Goal: Task Accomplishment & Management: Manage account settings

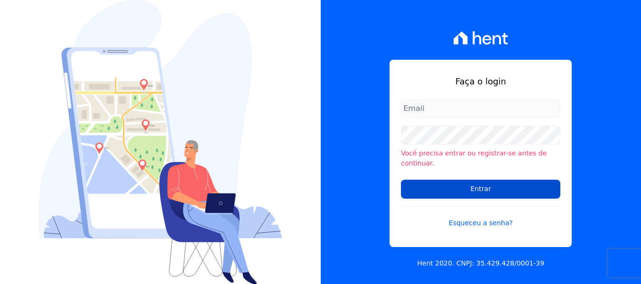
type input "[PERSON_NAME][EMAIL_ADDRESS][DOMAIN_NAME]"
click at [420, 182] on input "Entrar" at bounding box center [481, 189] width 160 height 19
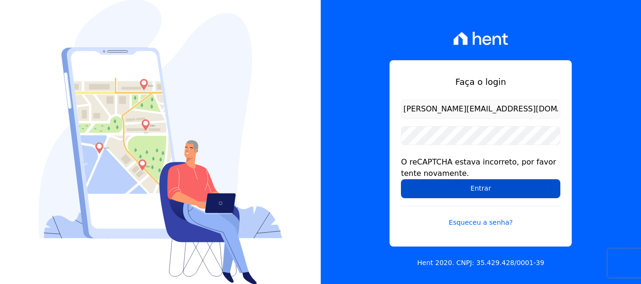
click at [458, 195] on input "Entrar" at bounding box center [481, 188] width 160 height 19
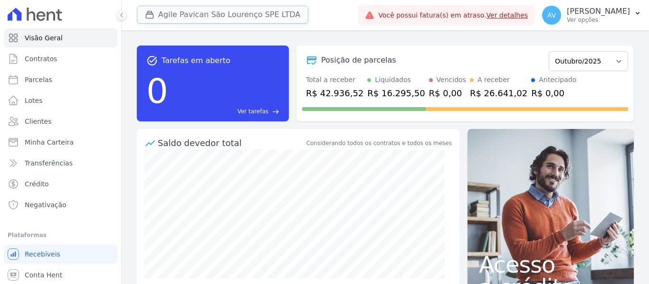
click at [237, 9] on button "Agile Pavican São Lourenço SPE LTDA" at bounding box center [222, 15] width 171 height 18
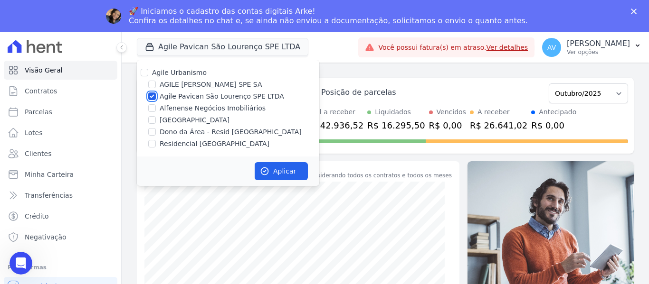
click at [152, 95] on input "Agile Pavican São Lourenço SPE LTDA" at bounding box center [152, 97] width 8 height 8
checkbox input "false"
click at [150, 125] on div "Agile Urbanismo AGILE ELOI MENDES SPE SA Agile Pavican São Lourenço SPE LTDA Al…" at bounding box center [228, 108] width 182 height 96
click at [150, 132] on input "Dono da Área - Resid [GEOGRAPHIC_DATA]" at bounding box center [152, 132] width 8 height 8
checkbox input "true"
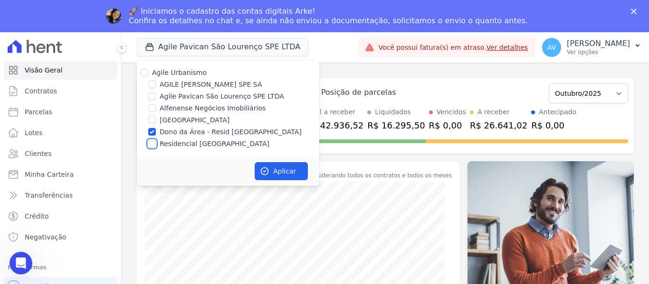
click at [151, 143] on input "Residencial [GEOGRAPHIC_DATA]" at bounding box center [152, 144] width 8 height 8
checkbox input "true"
click at [269, 167] on icon "button" at bounding box center [264, 171] width 9 height 9
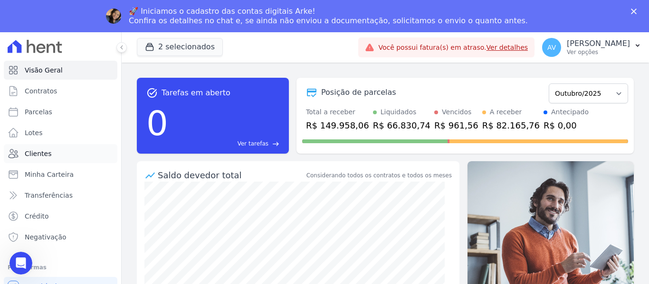
click at [56, 153] on link "Clientes" at bounding box center [60, 153] width 113 height 19
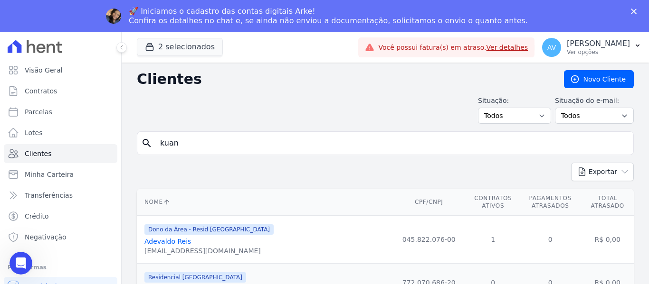
type input "kuan"
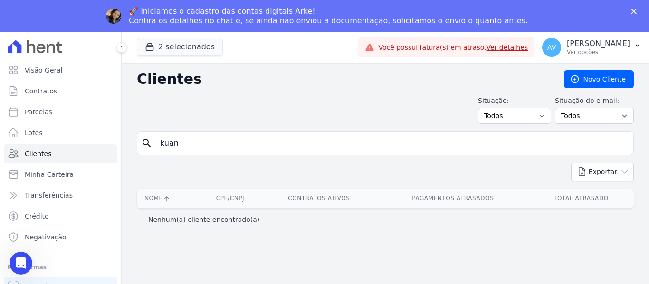
click at [224, 123] on div "Situação: Todos Adimplentes Inadimplentes Situação do e-mail: Todos Confirmado …" at bounding box center [385, 110] width 497 height 28
drag, startPoint x: 213, startPoint y: 142, endPoint x: 120, endPoint y: 134, distance: 93.9
click at [120, 134] on div "Visão Geral Contratos Parcelas Lotes Clientes Minha Carteira Transferências Cré…" at bounding box center [324, 174] width 649 height 284
type input "luan"
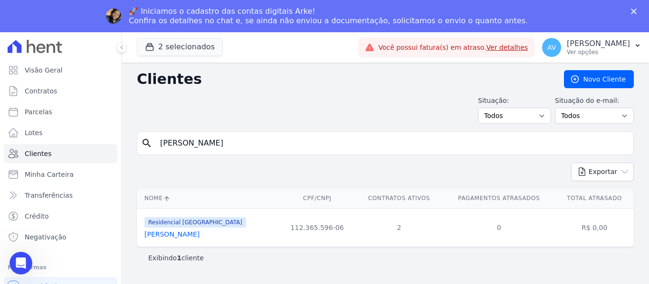
click at [184, 236] on link "Luan Henrique Alves Dos Santos" at bounding box center [171, 235] width 55 height 8
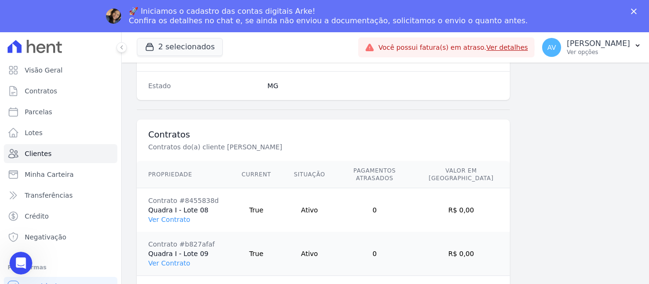
scroll to position [648, 0]
click at [51, 158] on link "Clientes" at bounding box center [60, 153] width 113 height 19
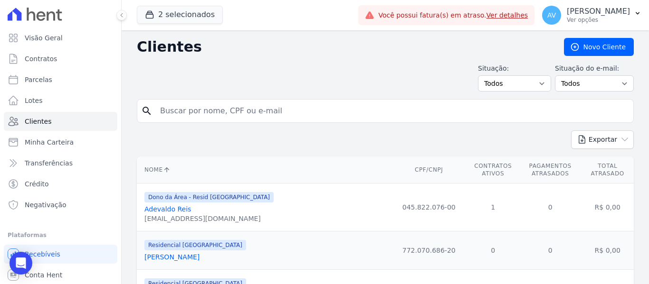
click at [203, 104] on input "search" at bounding box center [391, 111] width 475 height 19
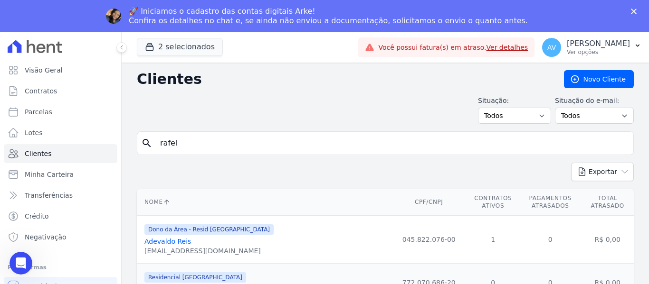
type input "rafel"
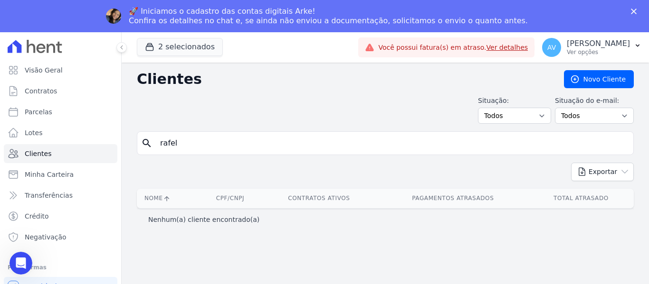
click at [184, 144] on input "rafel" at bounding box center [391, 143] width 475 height 19
type input "rafael"
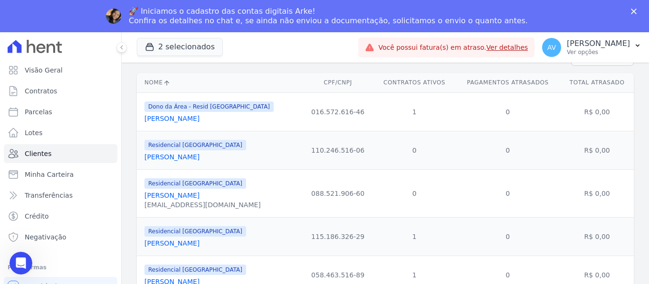
scroll to position [121, 0]
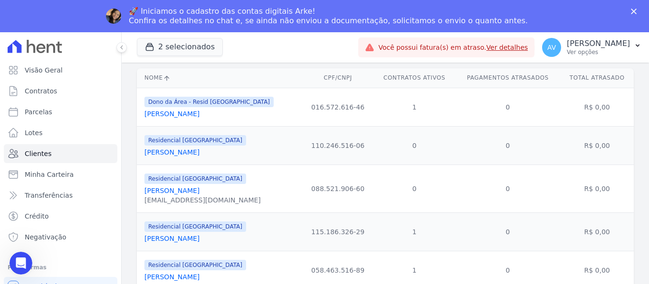
click at [148, 241] on link "Rafael Felipe Lopes" at bounding box center [171, 239] width 55 height 8
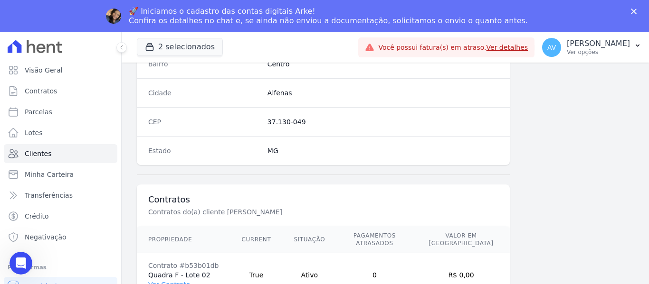
scroll to position [593, 0]
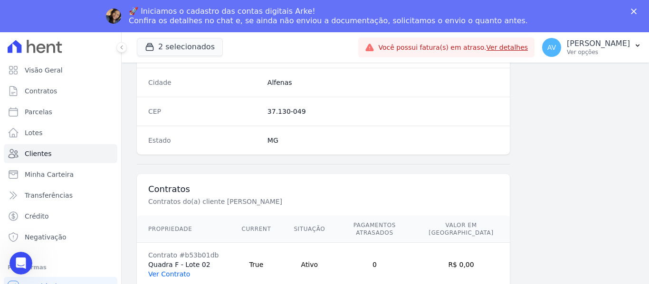
click at [164, 271] on link "Ver Contrato" at bounding box center [169, 275] width 42 height 8
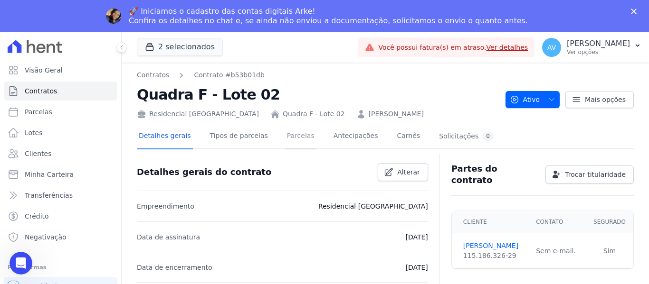
click at [291, 141] on link "Parcelas" at bounding box center [300, 136] width 31 height 25
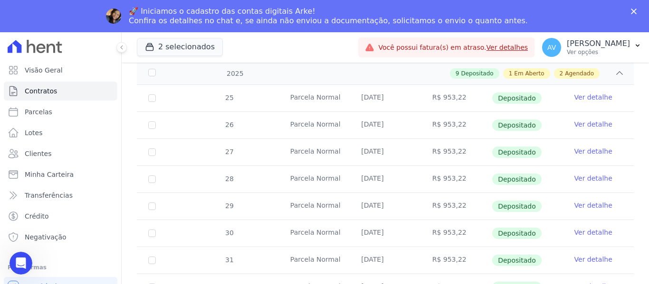
scroll to position [444, 0]
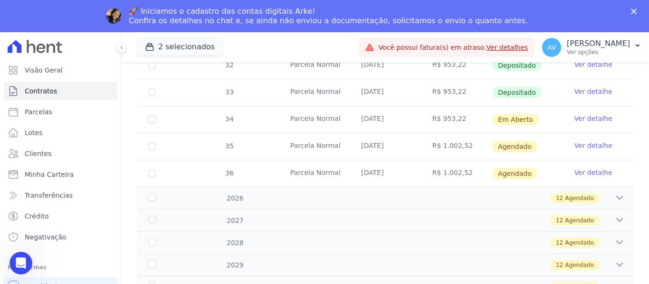
click at [602, 114] on link "Ver detalhe" at bounding box center [593, 118] width 38 height 9
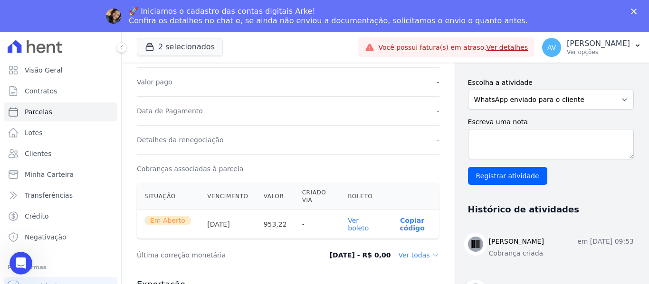
scroll to position [381, 0]
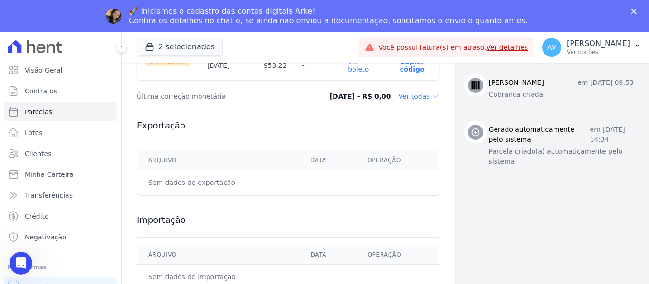
click at [350, 67] on link "Ver boleto" at bounding box center [358, 65] width 21 height 15
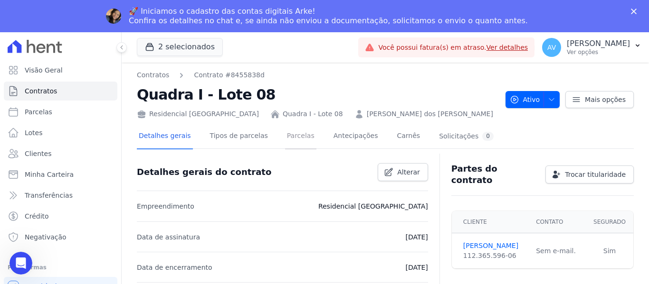
click at [289, 137] on link "Parcelas" at bounding box center [300, 136] width 31 height 25
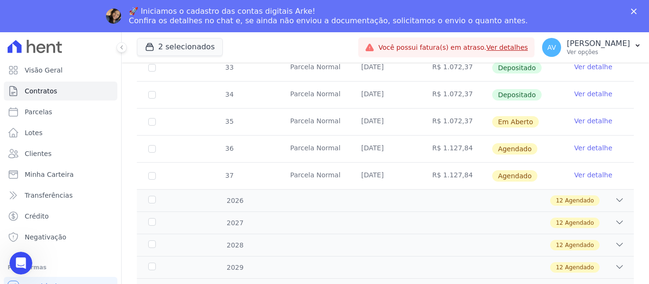
scroll to position [437, 0]
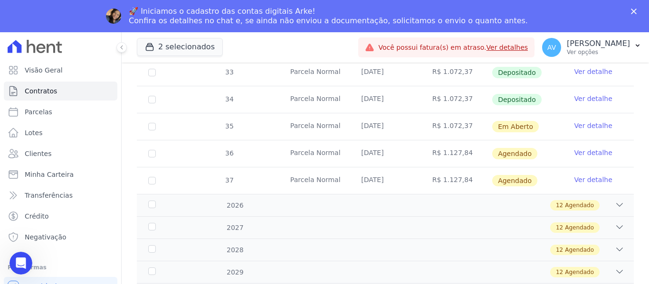
click at [584, 122] on link "Ver detalhe" at bounding box center [593, 125] width 38 height 9
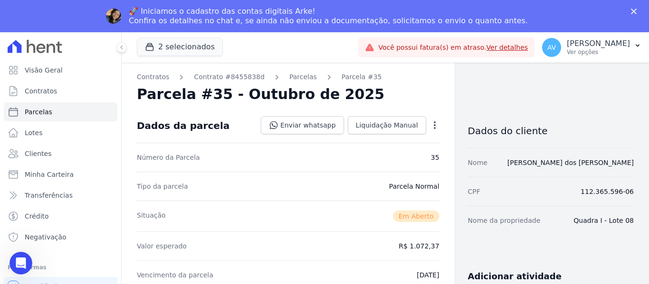
scroll to position [222, 0]
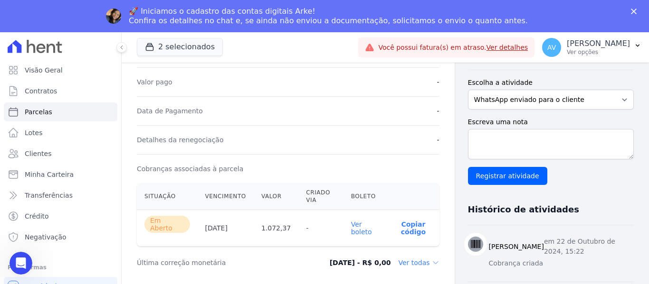
click at [355, 231] on link "Ver boleto" at bounding box center [361, 228] width 21 height 15
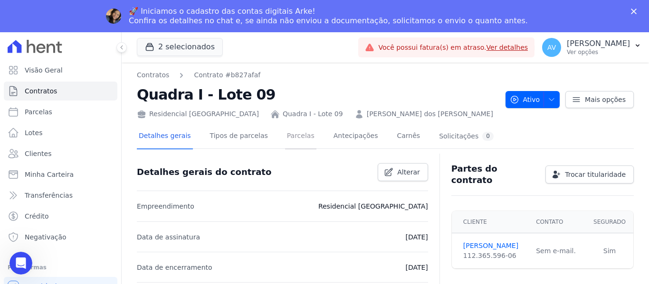
click at [295, 135] on link "Parcelas" at bounding box center [300, 136] width 31 height 25
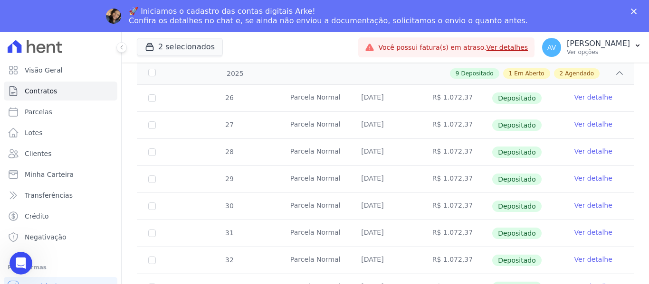
scroll to position [444, 0]
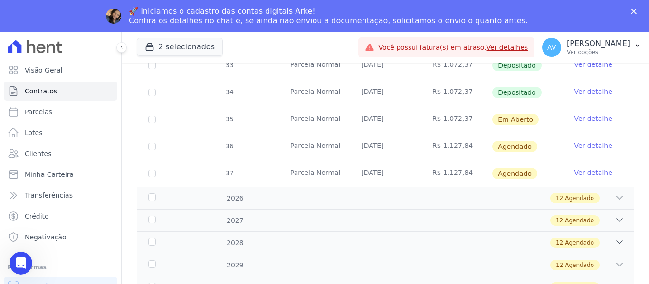
click at [585, 114] on link "Ver detalhe" at bounding box center [593, 118] width 38 height 9
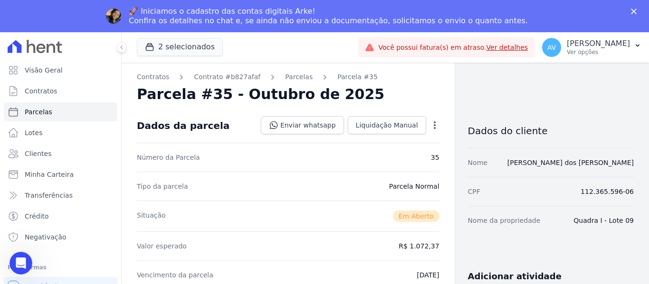
scroll to position [222, 0]
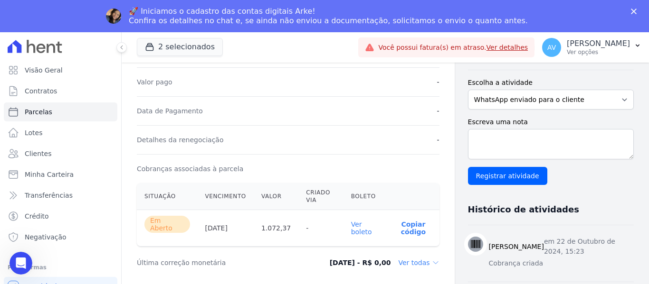
click at [353, 227] on link "Ver boleto" at bounding box center [361, 228] width 21 height 15
